Goal: Task Accomplishment & Management: Manage account settings

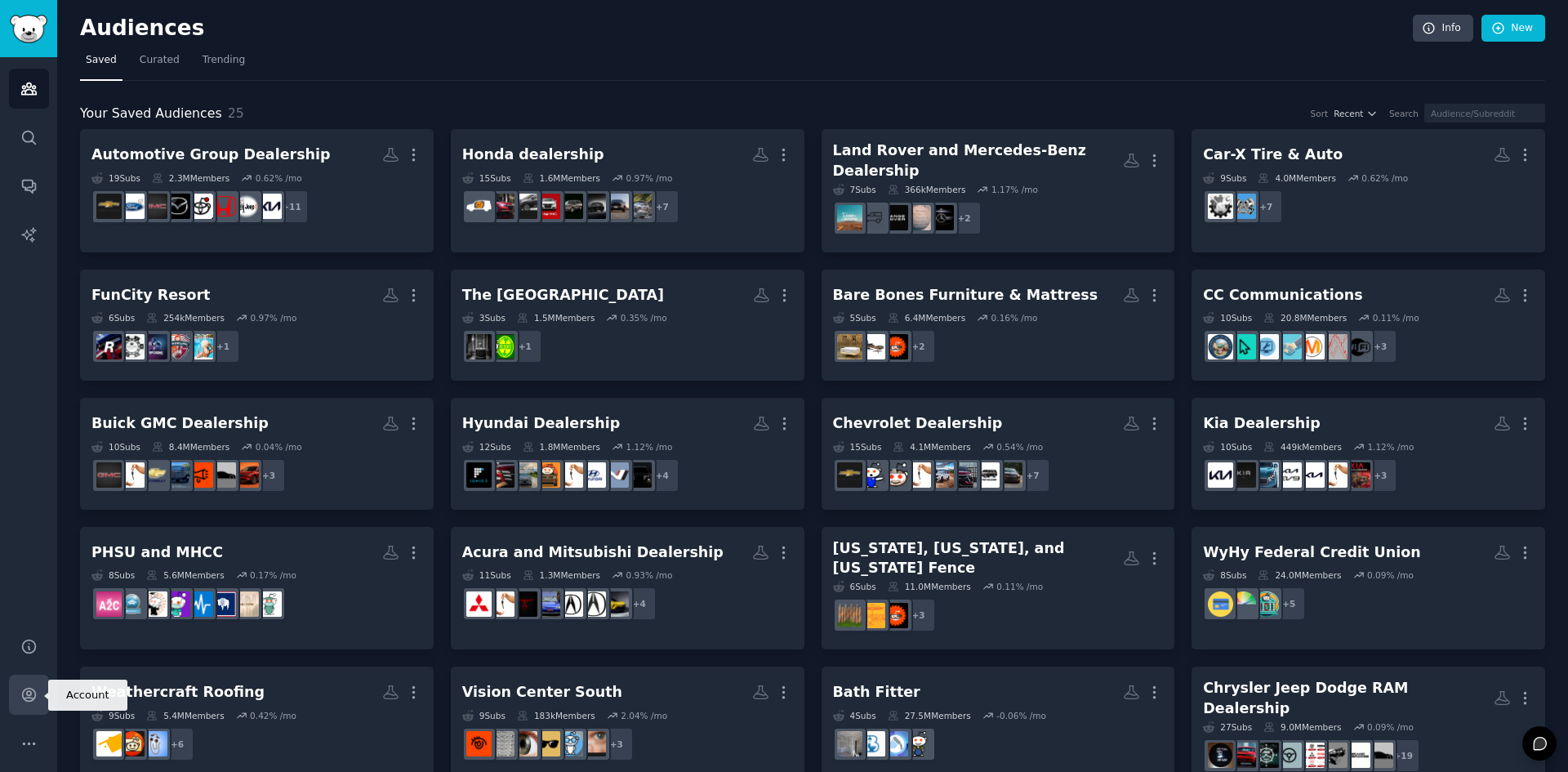
click at [27, 686] on icon "Sidebar" at bounding box center [29, 695] width 17 height 18
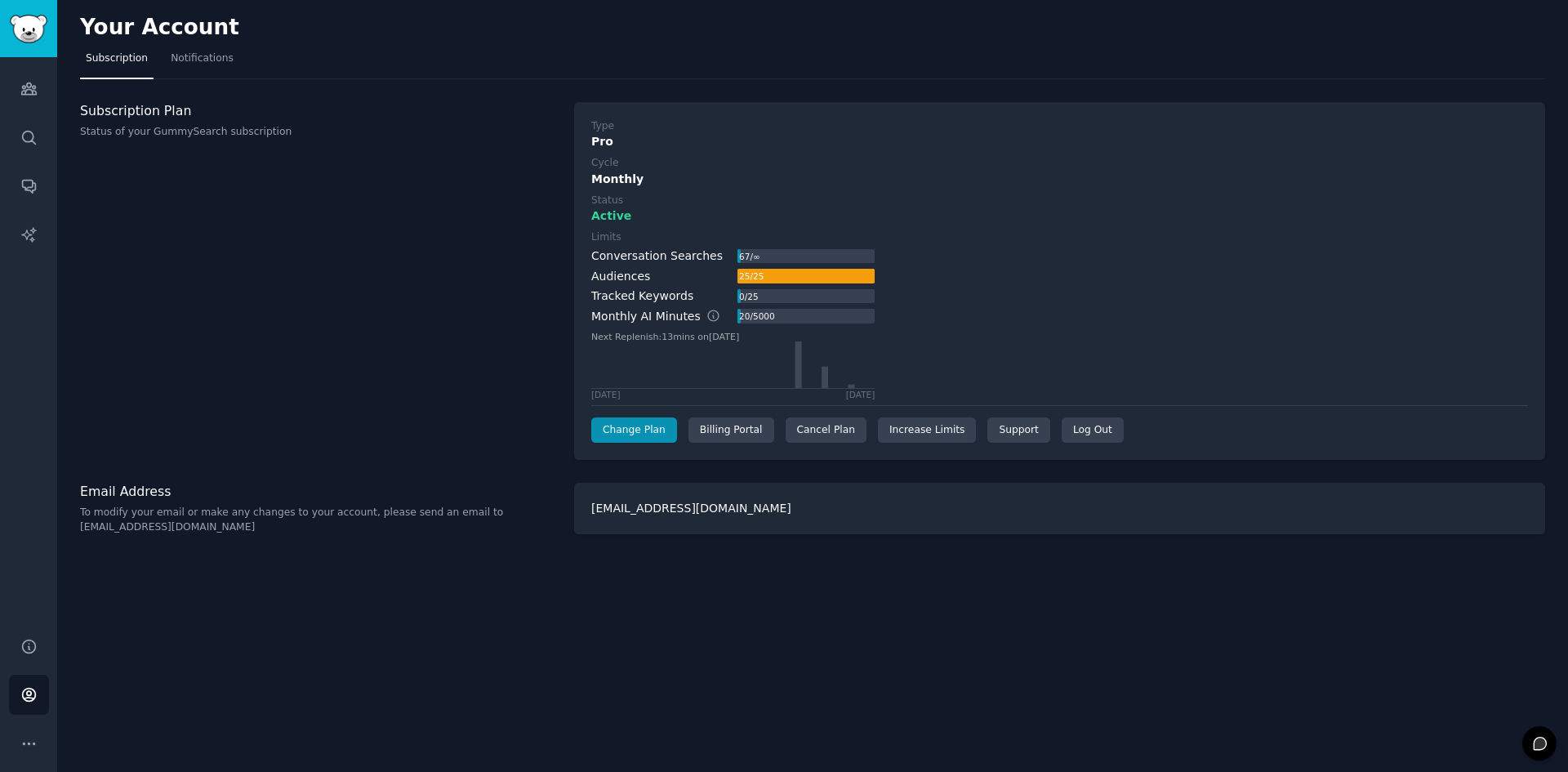
click at [1536, 742] on icon at bounding box center [1539, 743] width 13 height 13
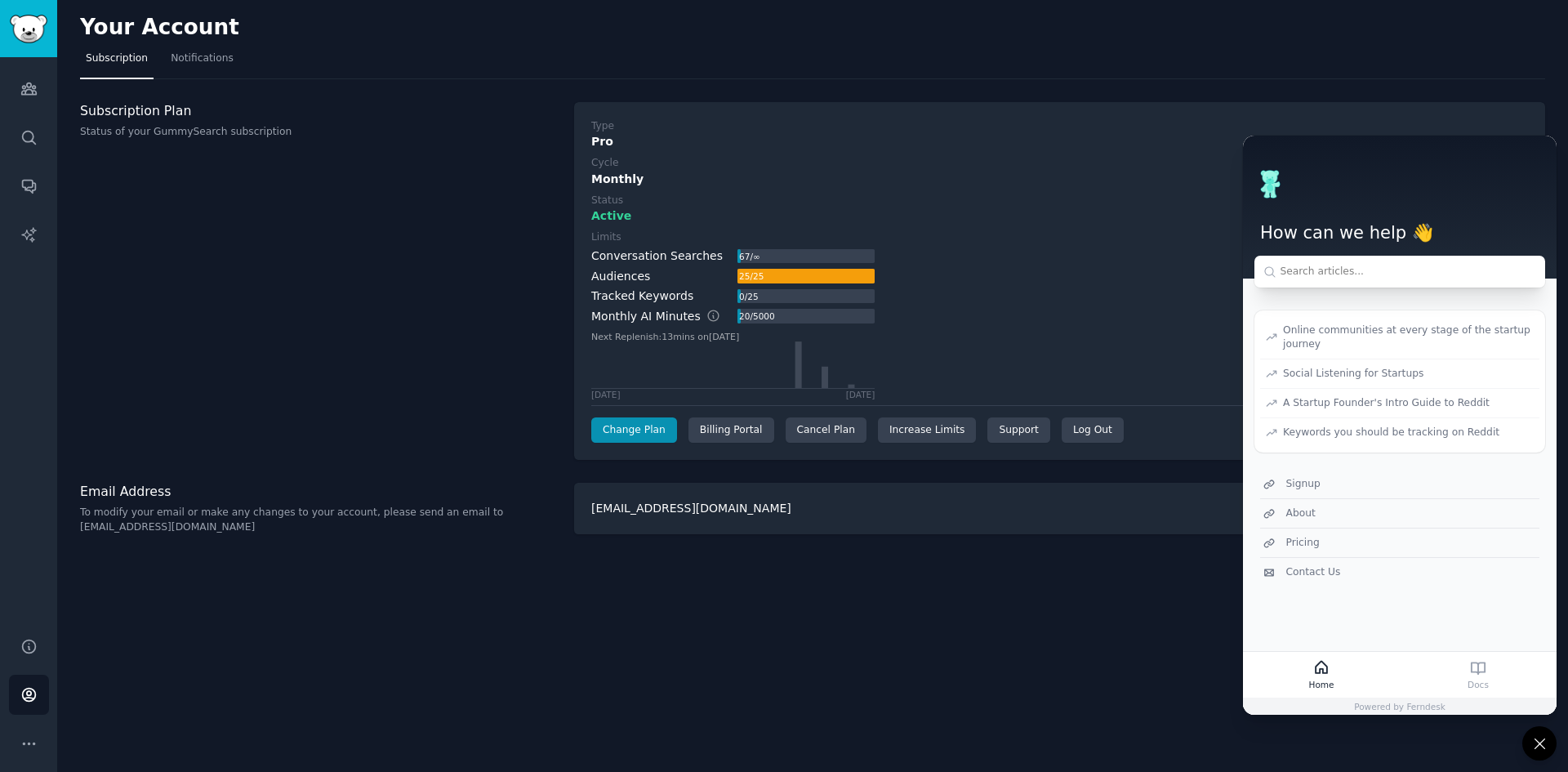
click at [618, 663] on div "Your Account Subscription Notifications Subscription Plan Status of your GummyS…" at bounding box center [813, 386] width 1511 height 772
click at [786, 638] on div "Your Account Subscription Notifications Subscription Plan Status of your GummyS…" at bounding box center [813, 386] width 1511 height 772
click at [925, 638] on div "Your Account Subscription Notifications Subscription Plan Status of your GummyS…" at bounding box center [813, 386] width 1511 height 772
click at [747, 432] on div "Billing Portal" at bounding box center [731, 430] width 86 height 26
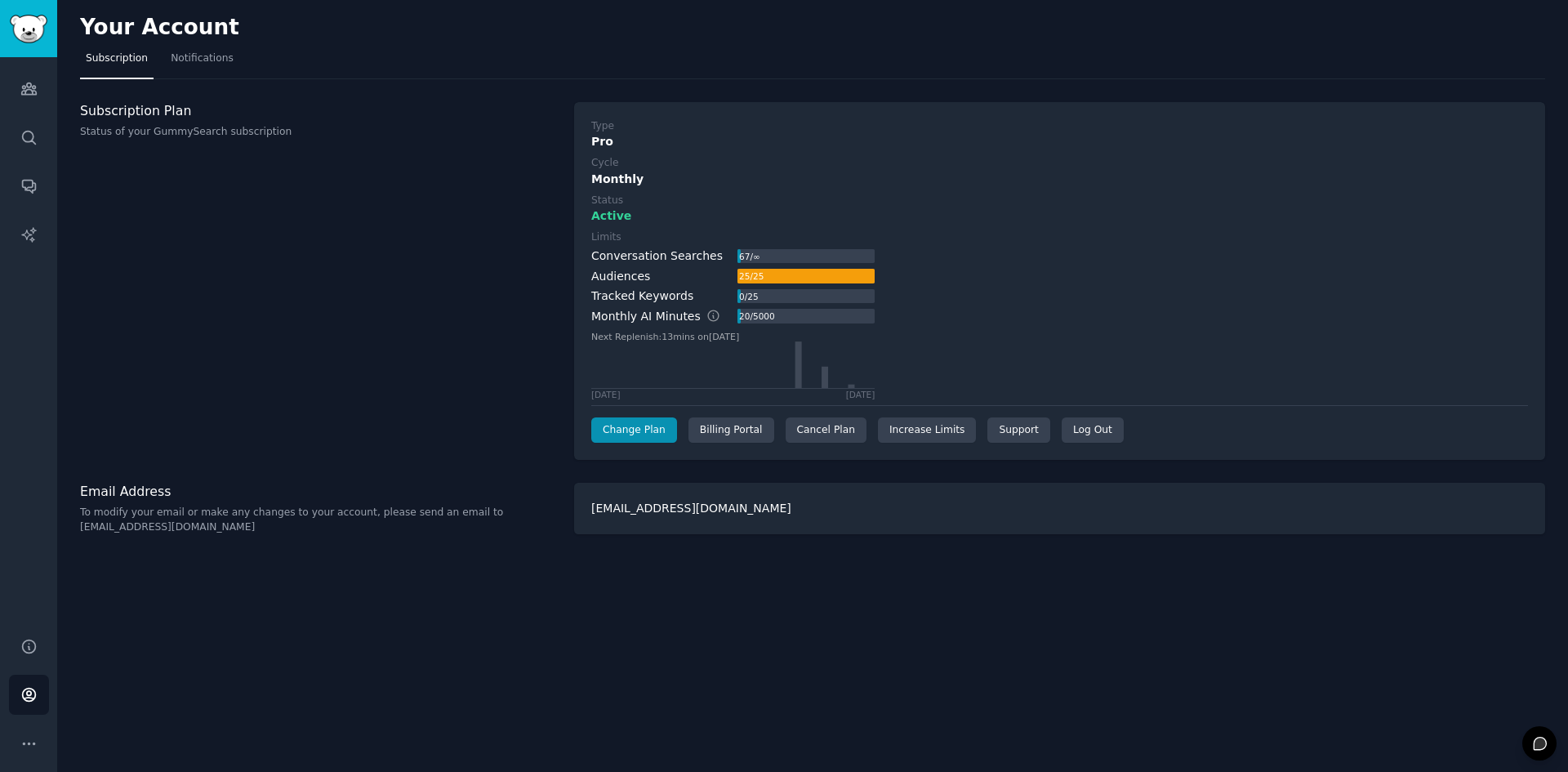
drag, startPoint x: 129, startPoint y: 41, endPoint x: 1546, endPoint y: 479, distance: 1483.1
click at [0, 0] on div "1867x576 frames : 0 0 / 15 secs" at bounding box center [0, 0] width 0 height 0
click at [0, 0] on icon at bounding box center [0, 0] width 0 height 0
click at [696, 427] on div "Billing Portal" at bounding box center [731, 430] width 86 height 26
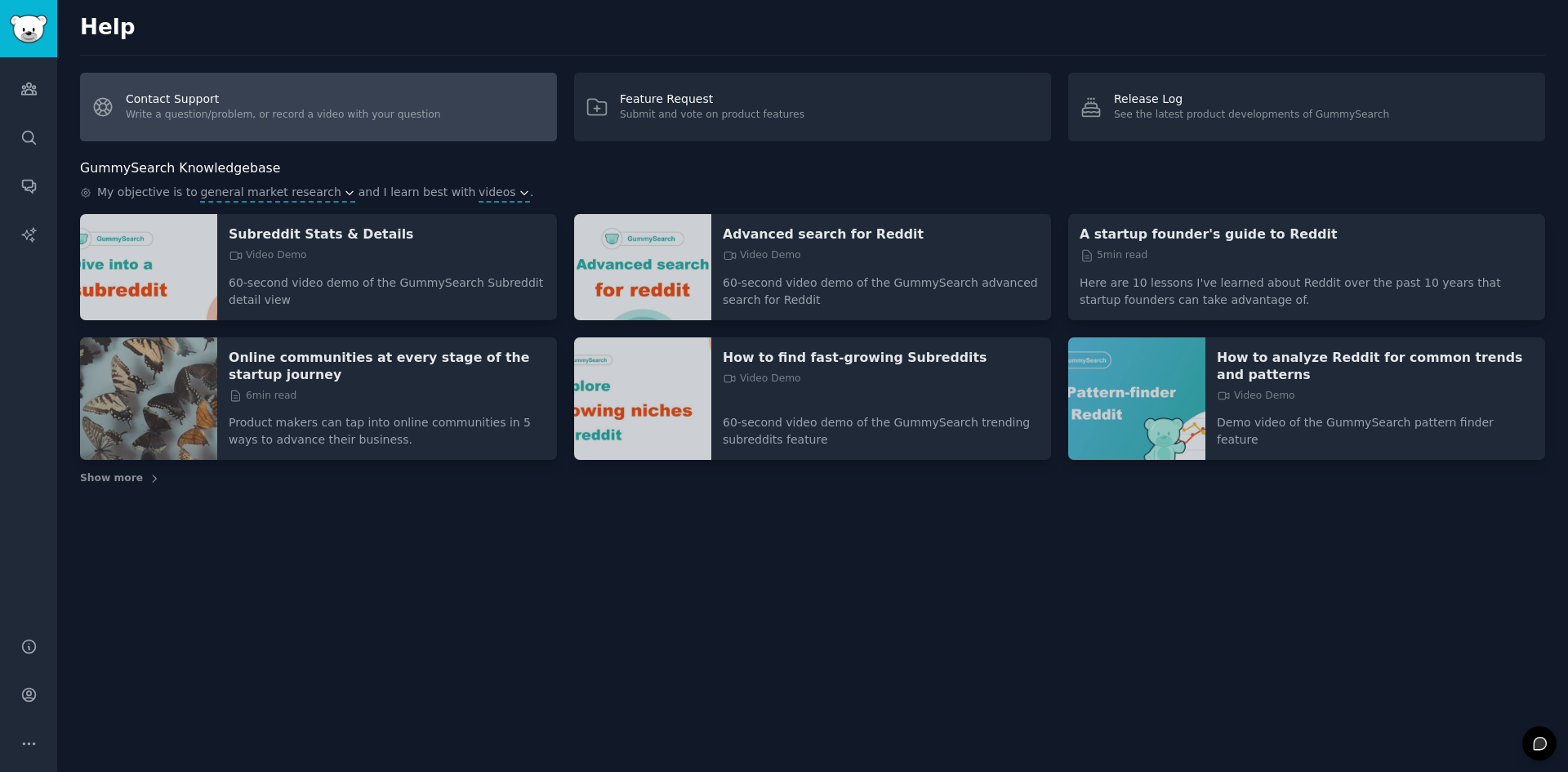
click at [199, 120] on link "Contact Support Write a question/problem, or record a video with your question" at bounding box center [318, 107] width 477 height 69
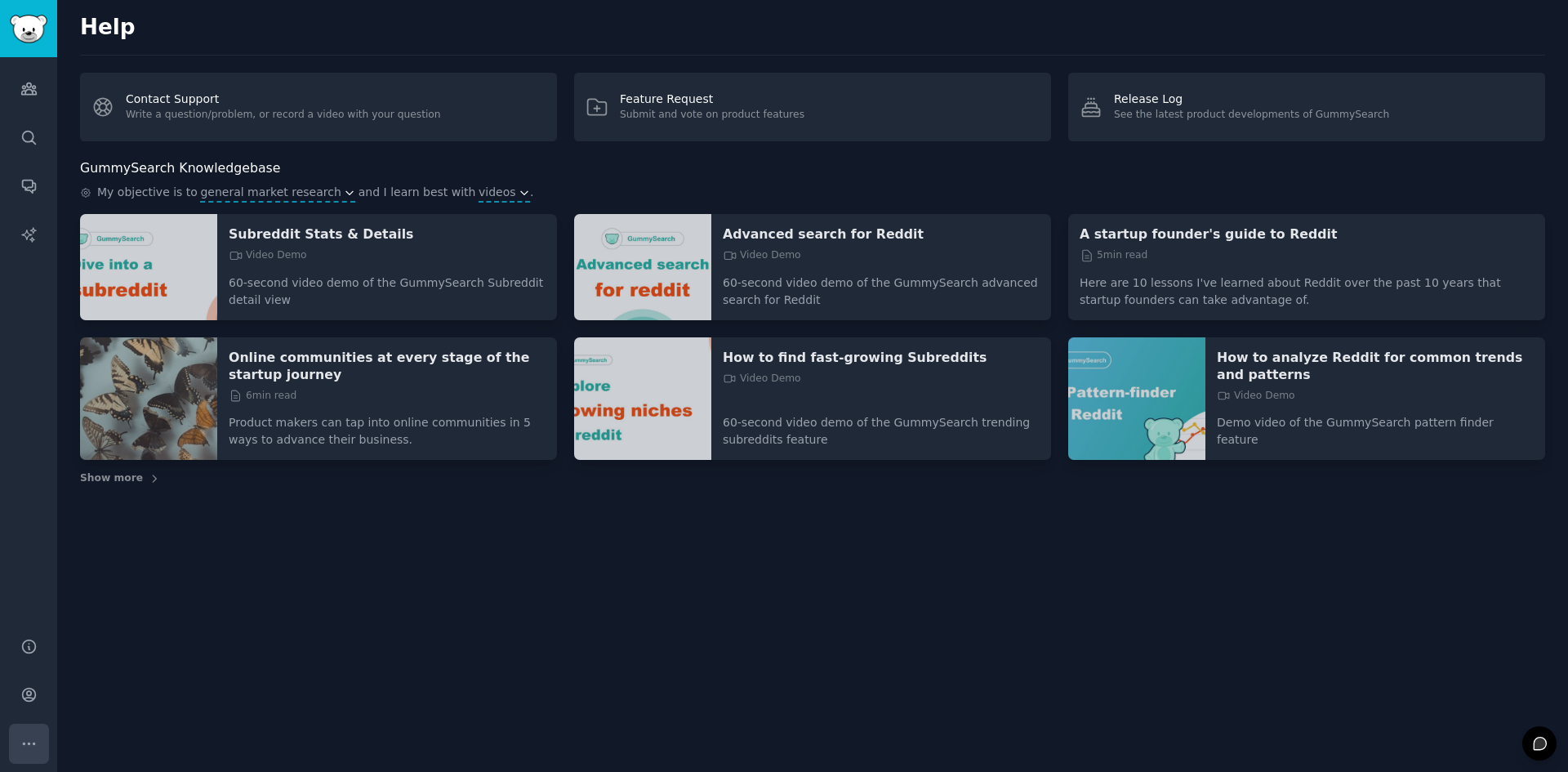
click at [31, 732] on button "More" at bounding box center [28, 743] width 40 height 40
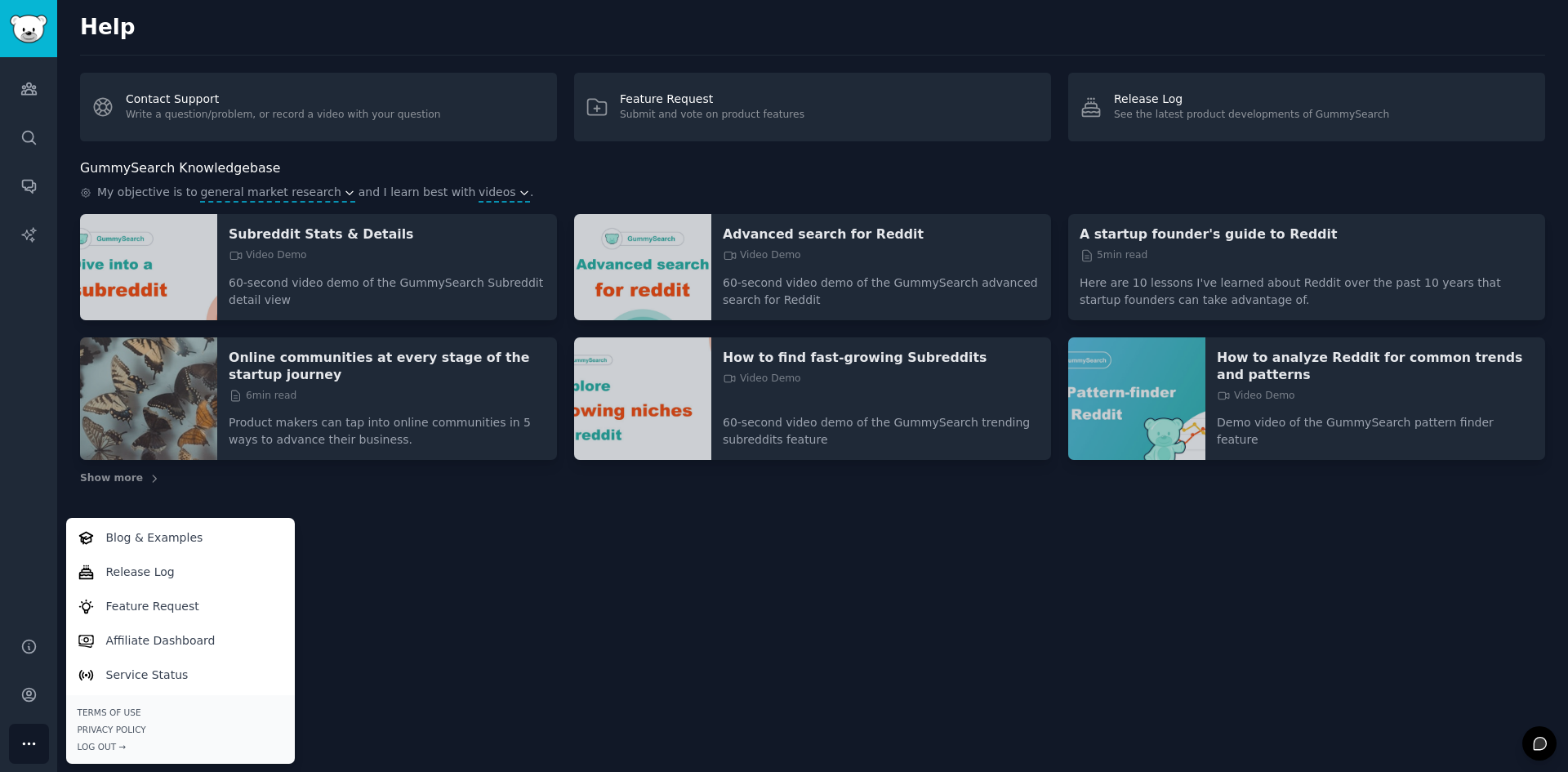
click at [621, 621] on div "Help Contact Support Write a question/problem, or record a video with your ques…" at bounding box center [813, 386] width 1511 height 772
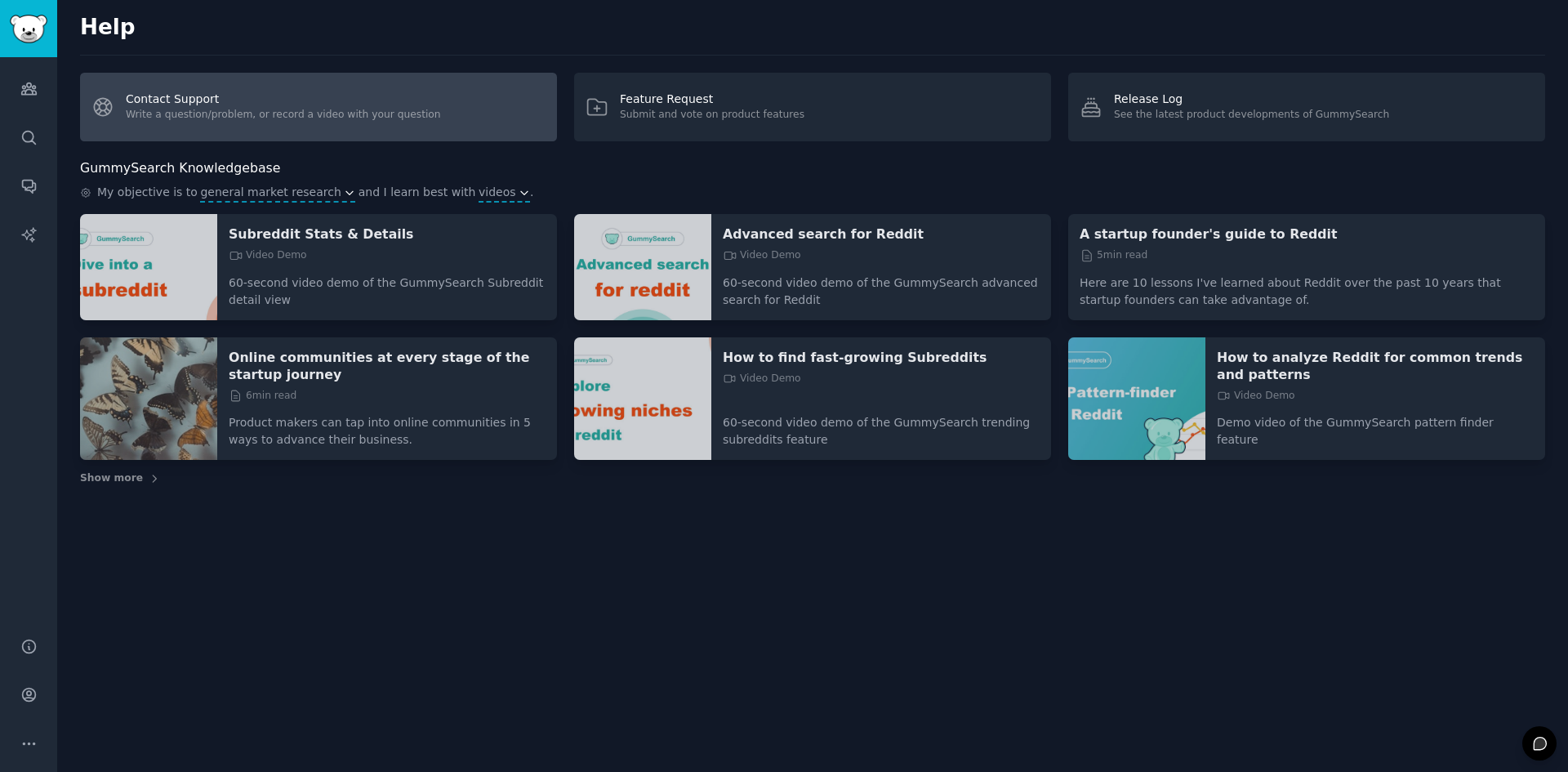
click at [327, 113] on link "Contact Support Write a question/problem, or record a video with your question" at bounding box center [318, 107] width 477 height 69
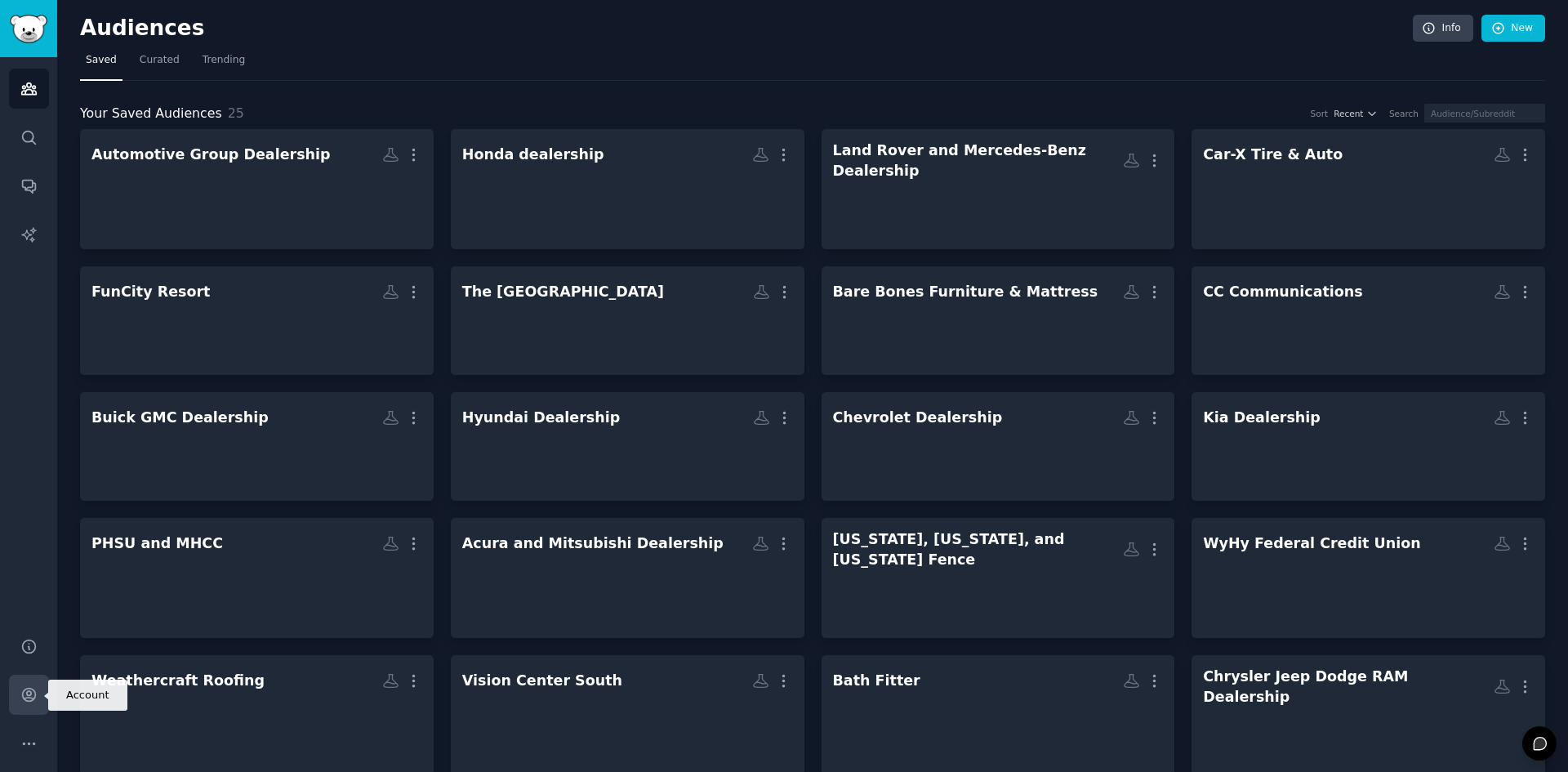
click at [25, 694] on icon "Sidebar" at bounding box center [29, 695] width 17 height 18
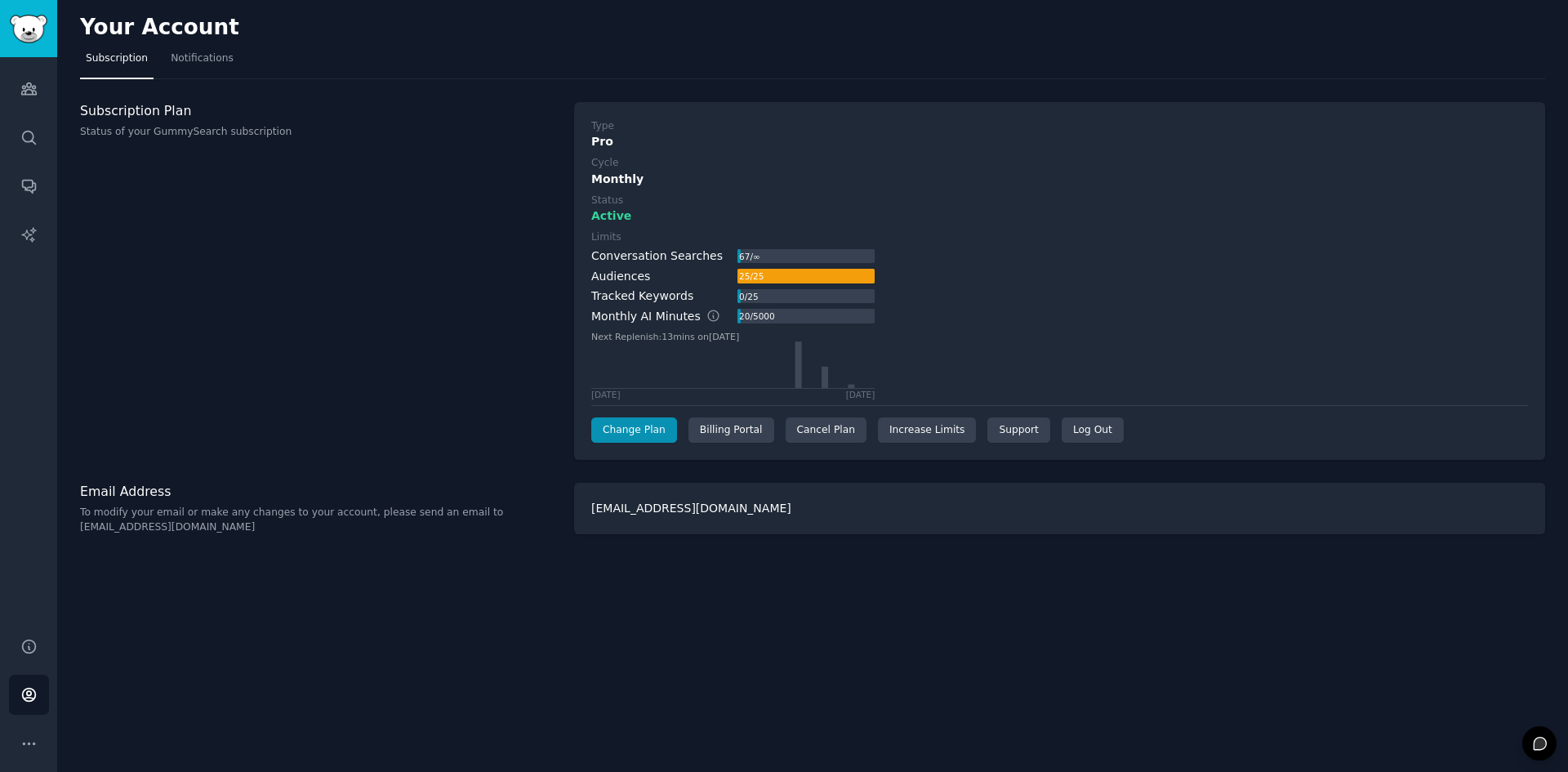
click at [698, 512] on div "[EMAIL_ADDRESS][DOMAIN_NAME]" at bounding box center [1059, 508] width 971 height 52
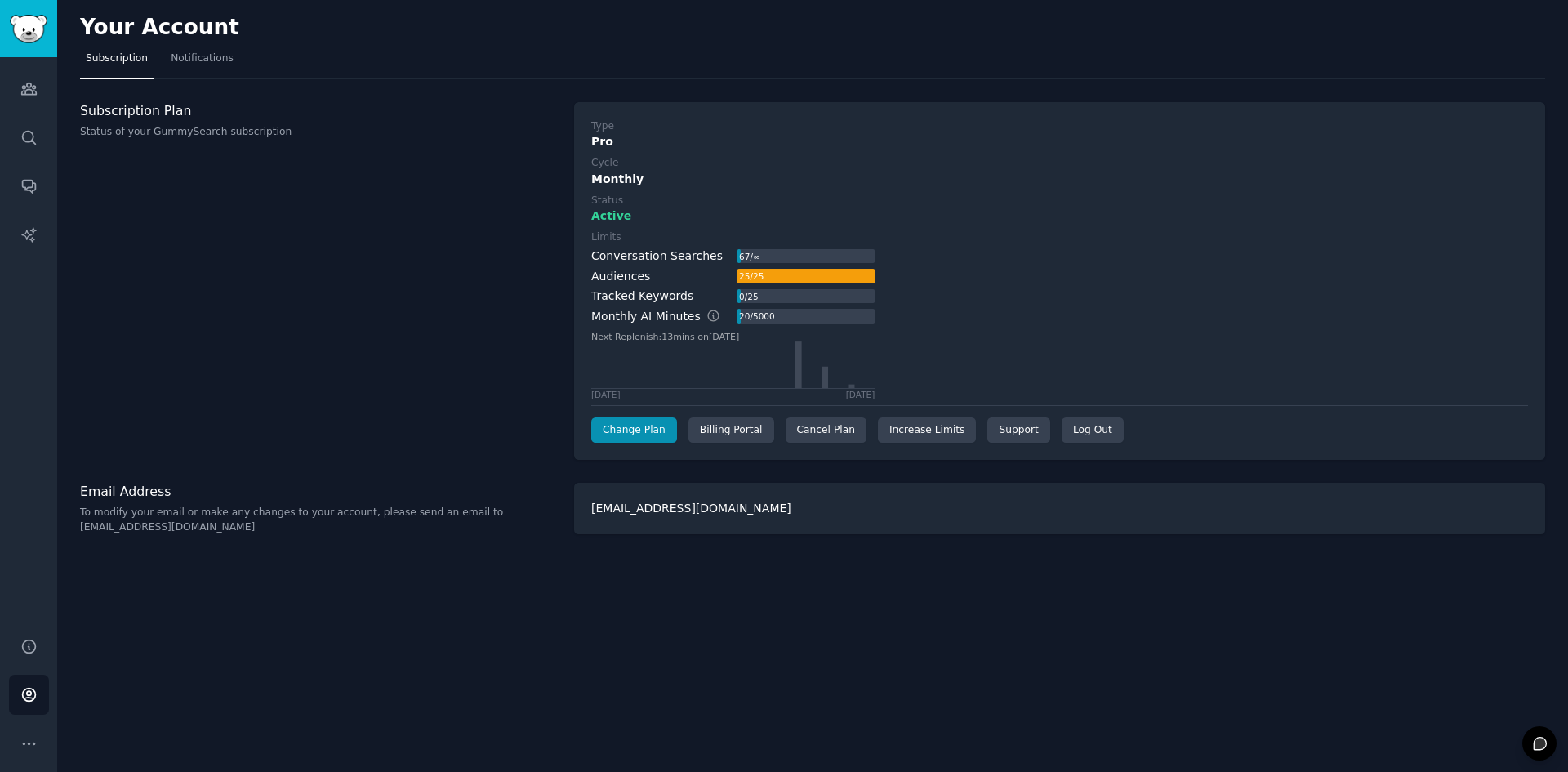
click at [698, 512] on div "[EMAIL_ADDRESS][DOMAIN_NAME]" at bounding box center [1059, 508] width 971 height 52
click at [742, 427] on div "Billing Portal" at bounding box center [731, 430] width 86 height 26
click at [654, 510] on div "[EMAIL_ADDRESS][DOMAIN_NAME]" at bounding box center [1059, 508] width 971 height 52
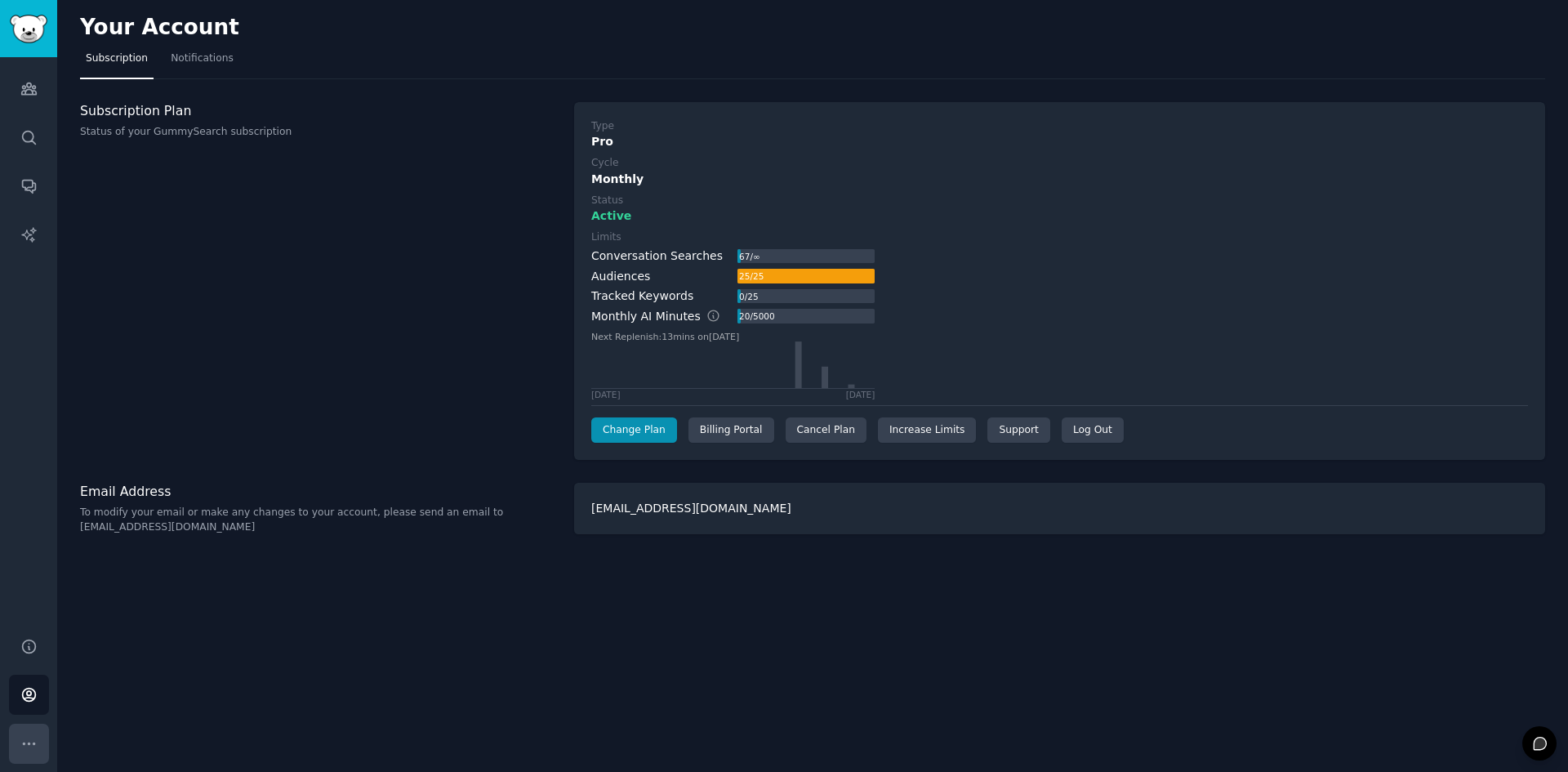
click at [17, 736] on button "More" at bounding box center [28, 743] width 40 height 40
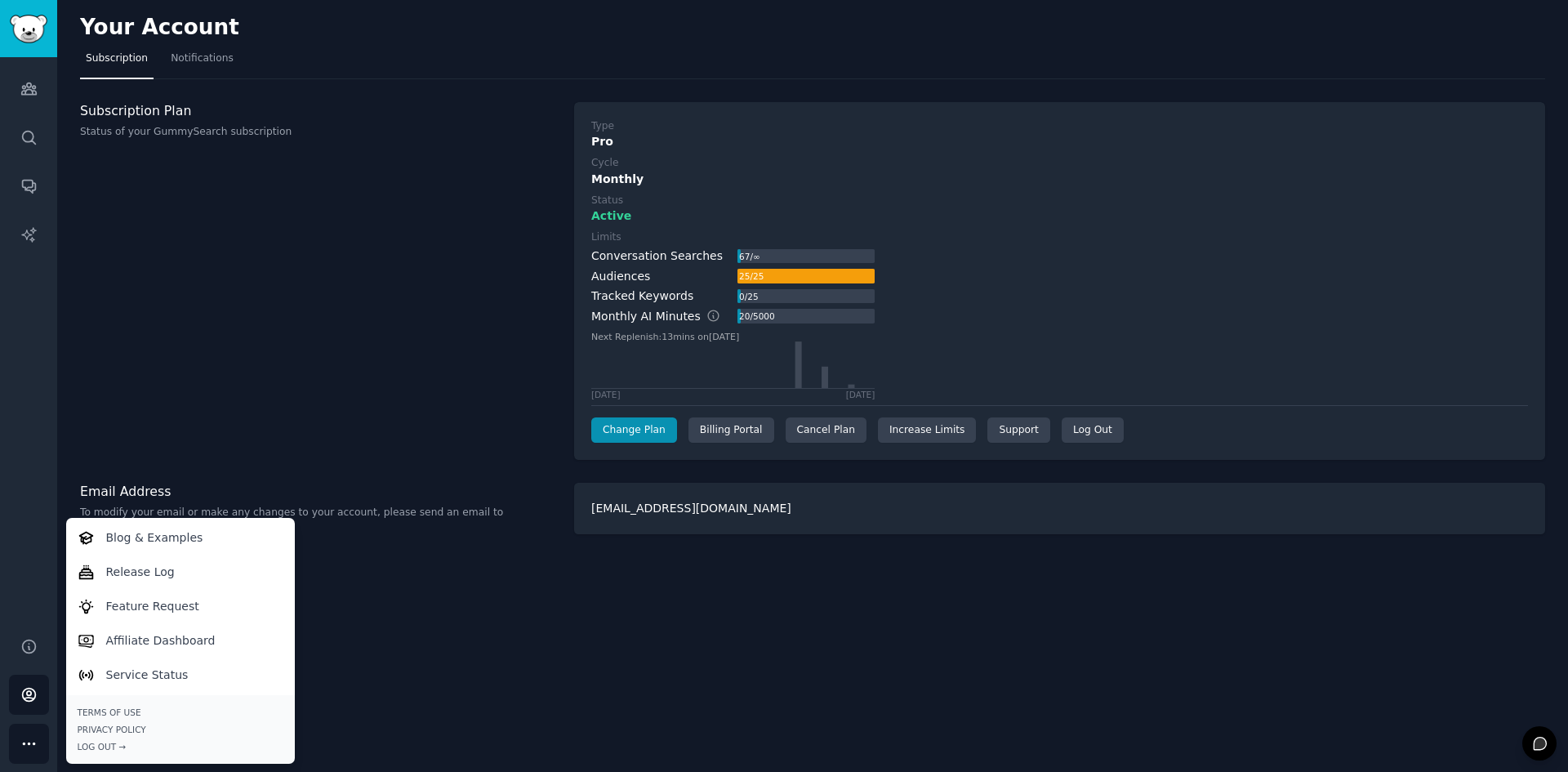
click at [378, 713] on div "Your Account Subscription Notifications Subscription Plan Status of your GummyS…" at bounding box center [813, 386] width 1511 height 772
